Goal: Browse casually

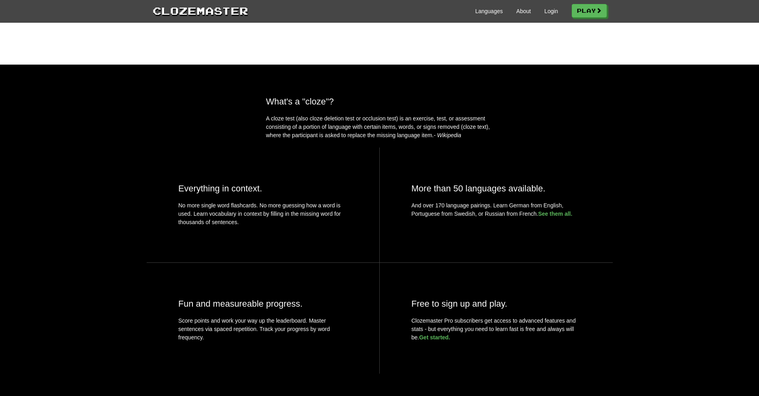
scroll to position [512, 0]
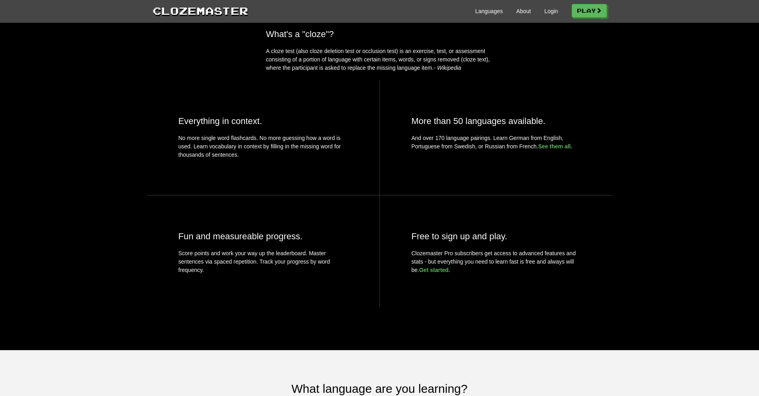
scroll to position [411, 0]
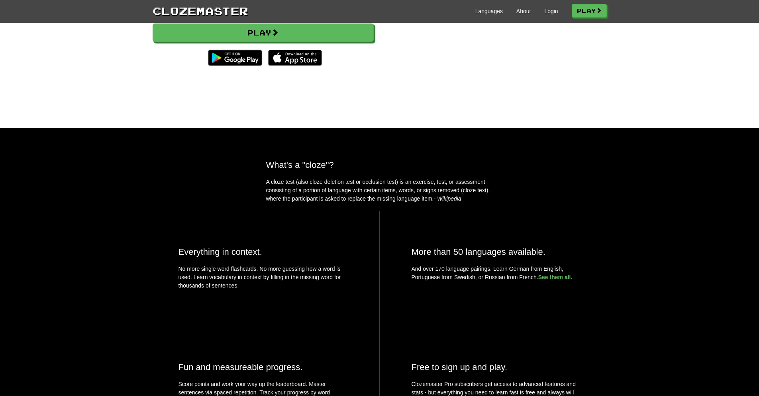
scroll to position [417, 0]
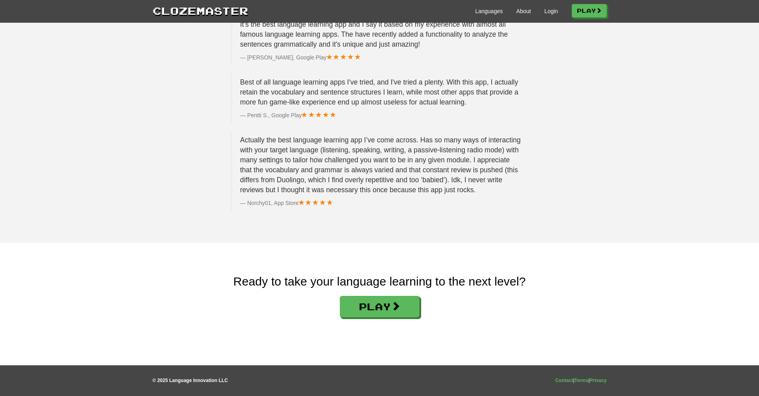
scroll to position [815, 0]
